Goal: Task Accomplishment & Management: Use online tool/utility

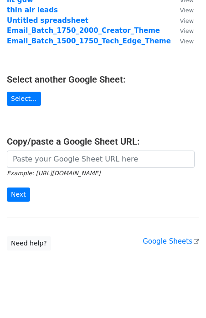
scroll to position [107, 0]
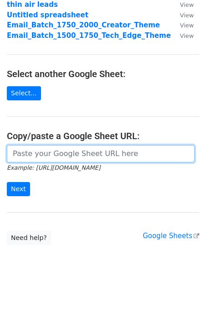
click at [63, 157] on input "url" at bounding box center [101, 153] width 188 height 17
click at [88, 155] on input "url" at bounding box center [101, 153] width 188 height 17
paste input "https://docs.google.com/spreadsheets/d/1a62LeMuT-UjkihScfODnrsFwJbtIGK11jGMkBqX…"
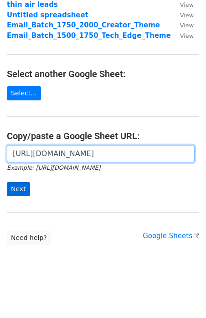
type input "https://docs.google.com/spreadsheets/d/1a62LeMuT-UjkihScfODnrsFwJbtIGK11jGMkBqX…"
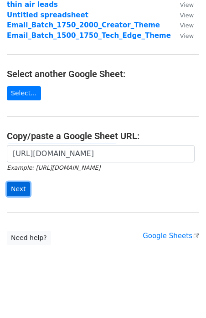
scroll to position [0, 0]
click at [20, 186] on input "Next" at bounding box center [18, 189] width 23 height 14
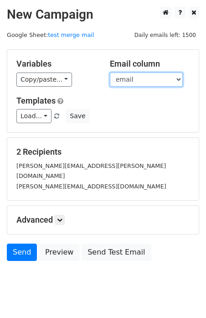
click at [146, 81] on select "first name email personalized message sec" at bounding box center [146, 80] width 73 height 14
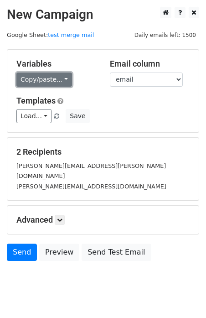
click at [36, 73] on link "Copy/paste..." at bounding box center [44, 80] width 56 height 14
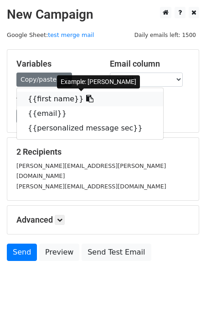
click at [48, 96] on link "{{first name}}" at bounding box center [90, 99] width 147 height 15
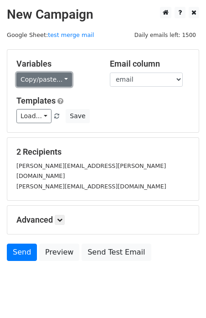
click at [53, 79] on link "Copy/paste..." at bounding box center [44, 80] width 56 height 14
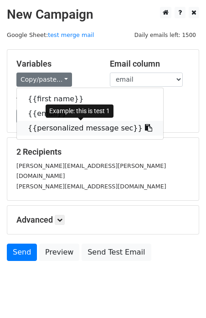
click at [39, 128] on link "{{personalized message sec}}" at bounding box center [90, 128] width 147 height 15
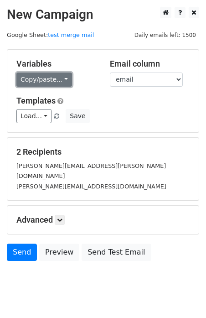
click at [43, 80] on link "Copy/paste..." at bounding box center [44, 80] width 56 height 14
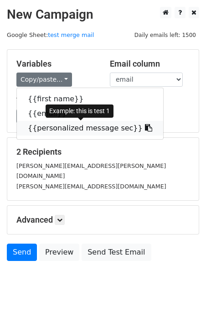
click at [50, 121] on link "{{personalized message sec}}" at bounding box center [90, 128] width 147 height 15
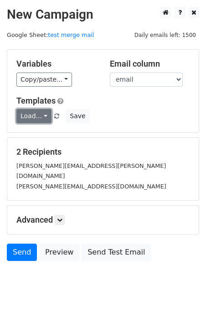
click at [35, 109] on link "Load..." at bounding box center [33, 116] width 35 height 14
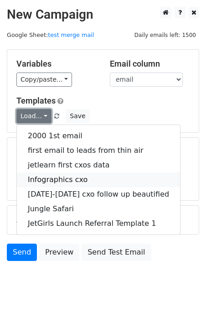
scroll to position [10, 0]
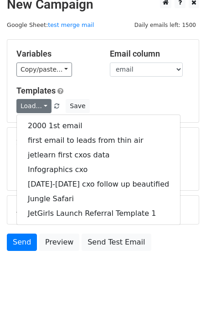
click at [85, 274] on body "New Campaign Daily emails left: 1500 Google Sheet: test merge mail Variables Co…" at bounding box center [103, 145] width 206 height 296
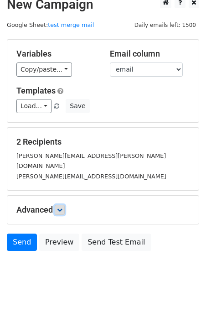
click at [58, 205] on link at bounding box center [60, 210] width 10 height 10
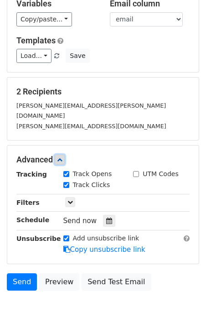
scroll to position [72, 0]
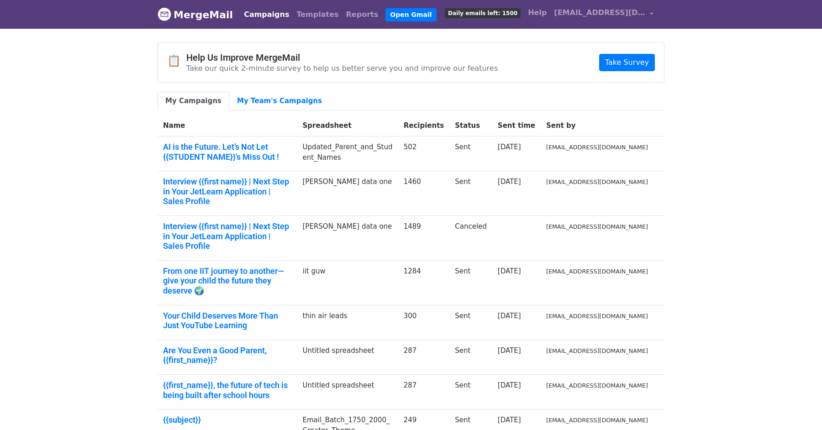
click at [101, 85] on body "MergeMail Campaigns Templates Reports Open Gmail Daily emails left: 1500 Help h…" at bounding box center [411, 283] width 822 height 566
click at [625, 10] on span "hello@jetlearn.online" at bounding box center [599, 12] width 91 height 11
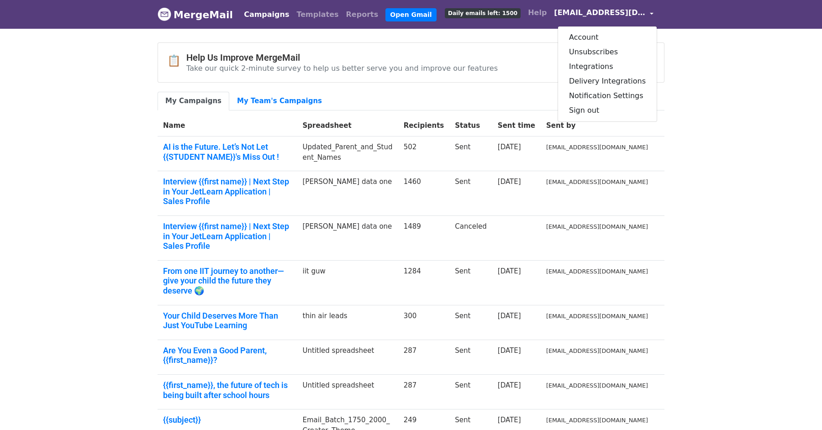
click at [92, 172] on body "MergeMail Campaigns Templates Reports Open Gmail Daily emails left: 1500 Help h…" at bounding box center [411, 283] width 822 height 566
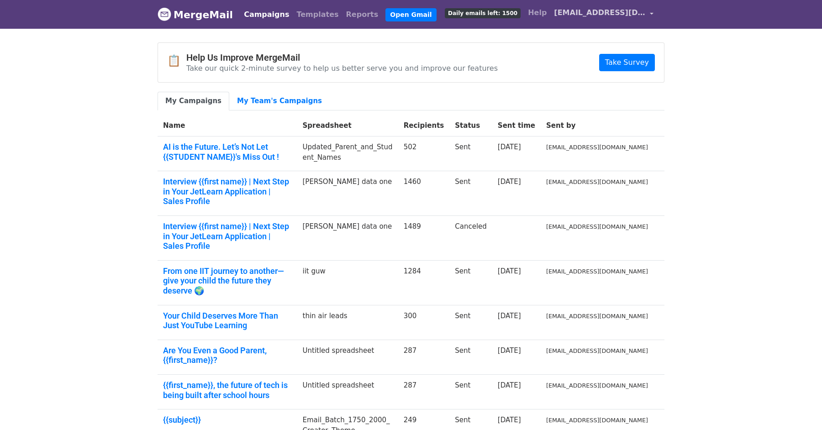
click at [632, 18] on span "hello@jetlearn.online" at bounding box center [599, 12] width 91 height 11
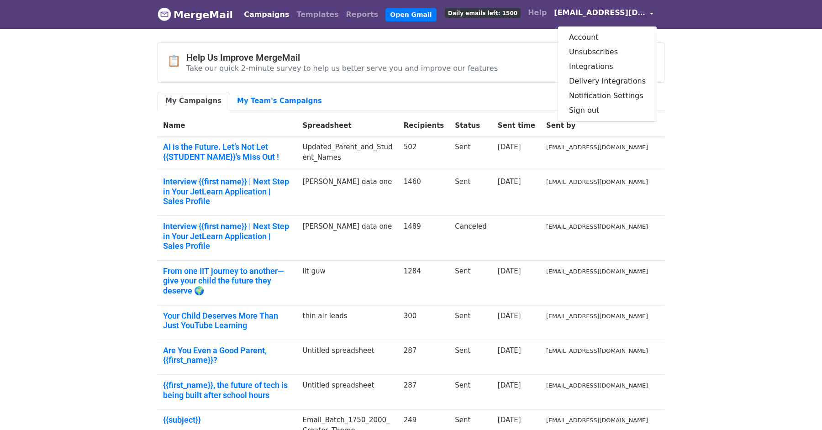
click at [763, 227] on body "MergeMail Campaigns Templates Reports Open Gmail Daily emails left: 1500 Help h…" at bounding box center [411, 283] width 822 height 566
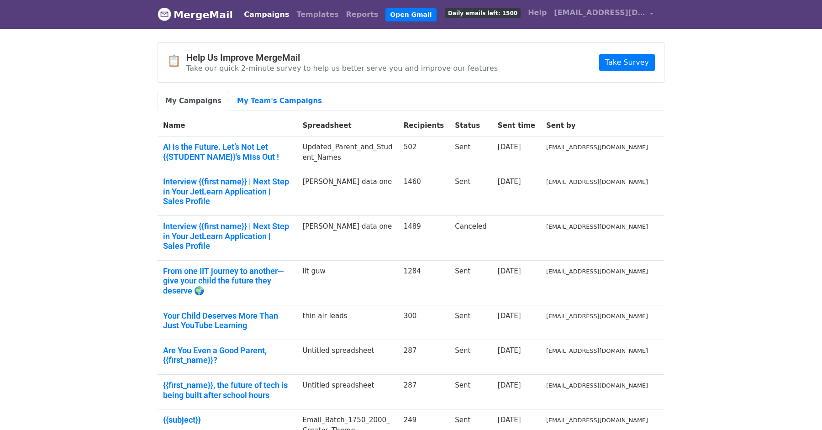
click at [138, 46] on body "MergeMail Campaigns Templates Reports Open Gmail Daily emails left: 1500 Help h…" at bounding box center [411, 283] width 822 height 566
click at [610, 10] on span "hello@jetlearn.online" at bounding box center [599, 12] width 91 height 11
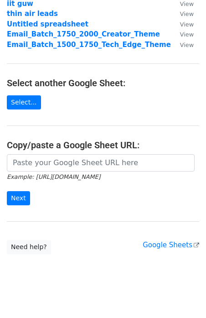
scroll to position [107, 0]
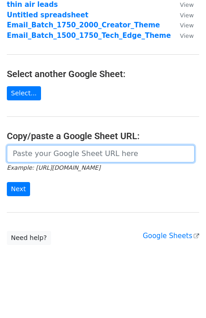
click at [128, 150] on input "url" at bounding box center [101, 153] width 188 height 17
paste input "https://docs.google.com/spreadsheets/d/1a62LeMuT-UjkihScfODnrsFwJbtIGK11jGMkBqX…"
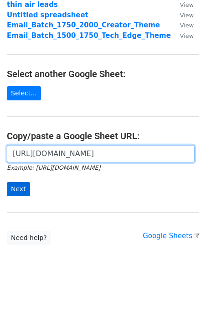
type input "https://docs.google.com/spreadsheets/d/1a62LeMuT-UjkihScfODnrsFwJbtIGK11jGMkBqX…"
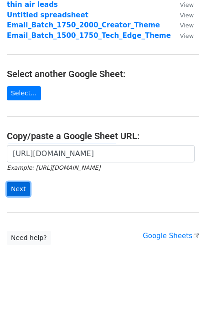
scroll to position [0, 0]
click at [10, 191] on input "Next" at bounding box center [18, 189] width 23 height 14
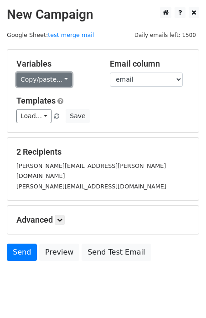
click at [52, 85] on link "Copy/paste..." at bounding box center [44, 80] width 56 height 14
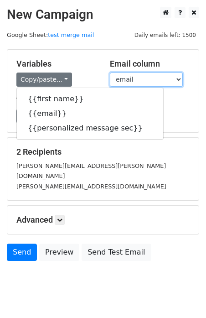
click at [145, 76] on select "first name email personalized message sec" at bounding box center [146, 80] width 73 height 14
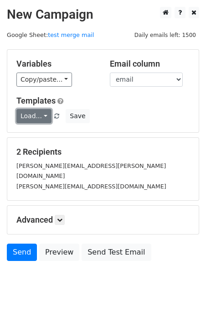
click at [43, 112] on link "Load..." at bounding box center [33, 116] width 35 height 14
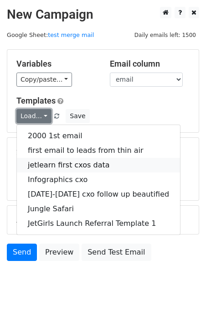
scroll to position [10, 0]
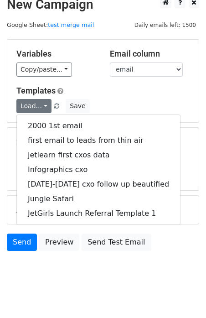
click at [139, 101] on div "Load... 2000 1st email first email to leads from thin air jetlearn first cxos d…" at bounding box center [103, 106] width 187 height 14
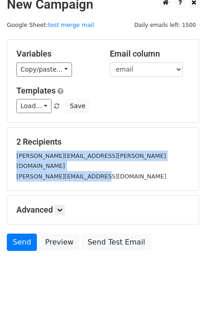
drag, startPoint x: 14, startPoint y: 159, endPoint x: 99, endPoint y: 175, distance: 86.5
click at [99, 174] on div "2 Recipients [PERSON_NAME][EMAIL_ADDRESS][PERSON_NAME][DOMAIN_NAME] [DOMAIN_NAM…" at bounding box center [103, 159] width 192 height 63
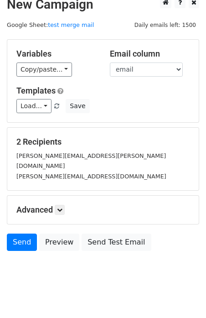
click at [93, 139] on h5 "2 Recipients" at bounding box center [103, 142] width 174 height 10
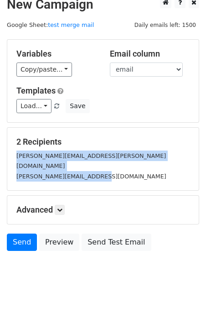
drag, startPoint x: 13, startPoint y: 153, endPoint x: 108, endPoint y: 174, distance: 97.8
click at [108, 174] on div "2 Recipients [PERSON_NAME][EMAIL_ADDRESS][PERSON_NAME][DOMAIN_NAME] [DOMAIN_NAM…" at bounding box center [103, 159] width 192 height 63
click at [108, 172] on div "2 Recipients [PERSON_NAME][EMAIL_ADDRESS][PERSON_NAME][DOMAIN_NAME] [DOMAIN_NAM…" at bounding box center [103, 159] width 192 height 63
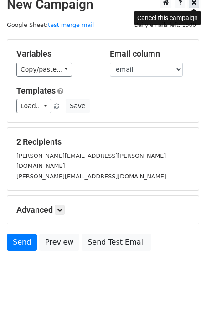
click at [192, 2] on icon at bounding box center [194, 2] width 5 height 6
